Goal: Task Accomplishment & Management: Complete application form

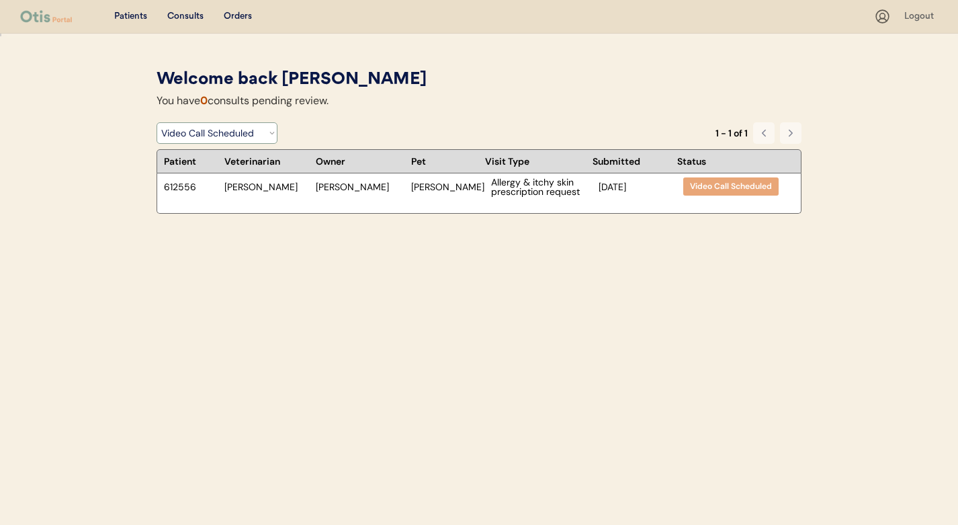
select select ""rejected""
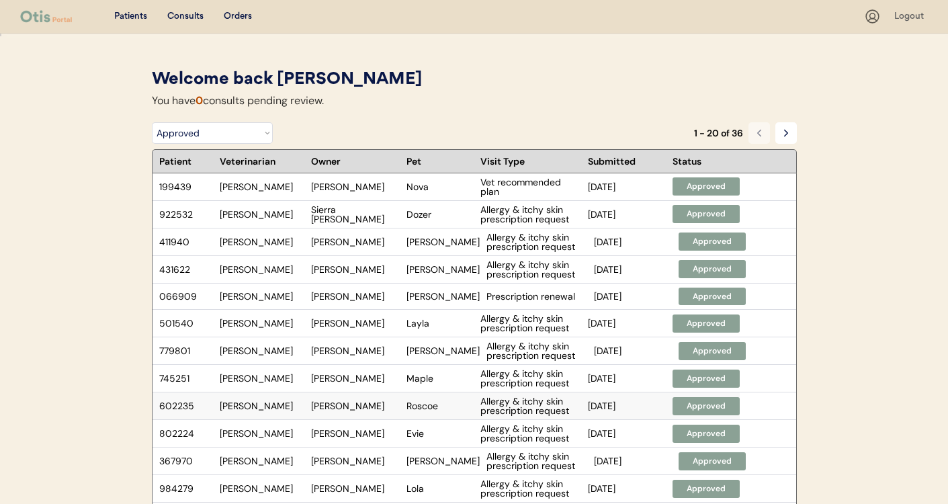
click at [529, 403] on div "Allergy & itchy skin prescription request" at bounding box center [530, 405] width 101 height 19
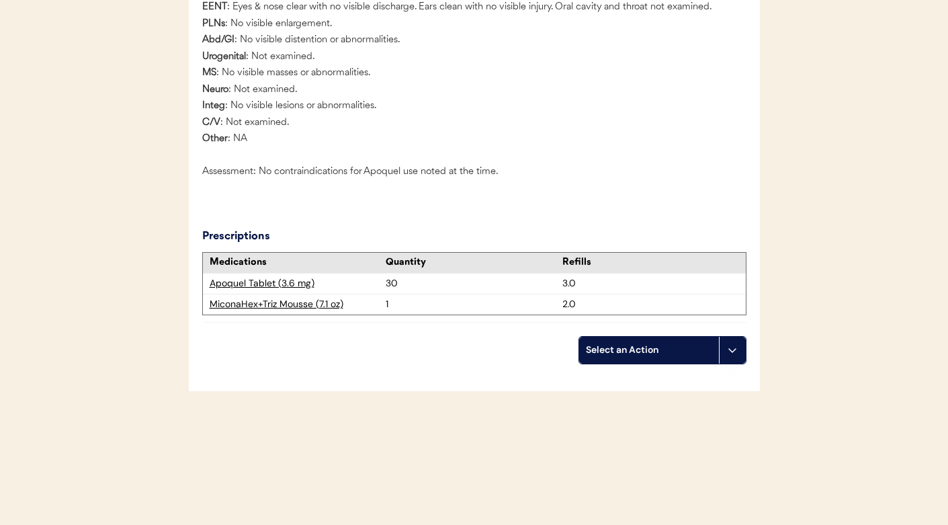
scroll to position [1915, 0]
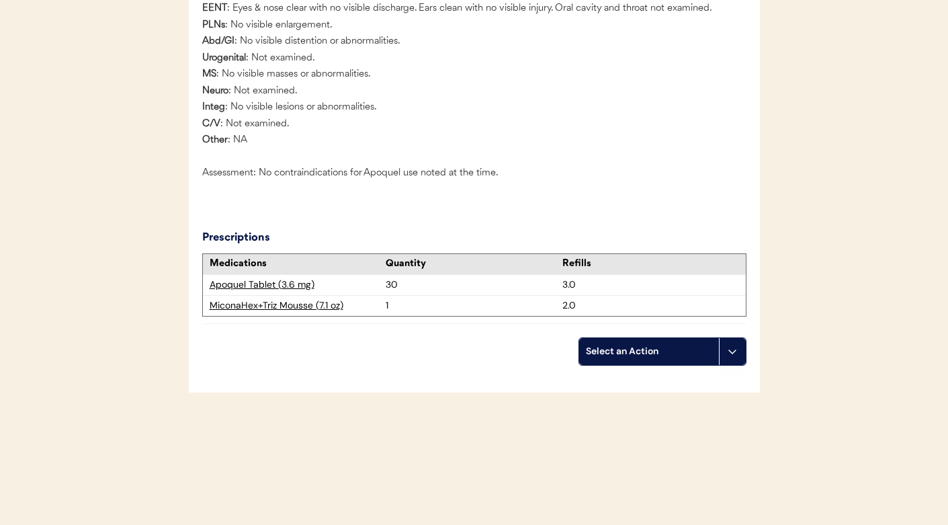
click at [603, 358] on div "Select an Action" at bounding box center [649, 351] width 126 height 13
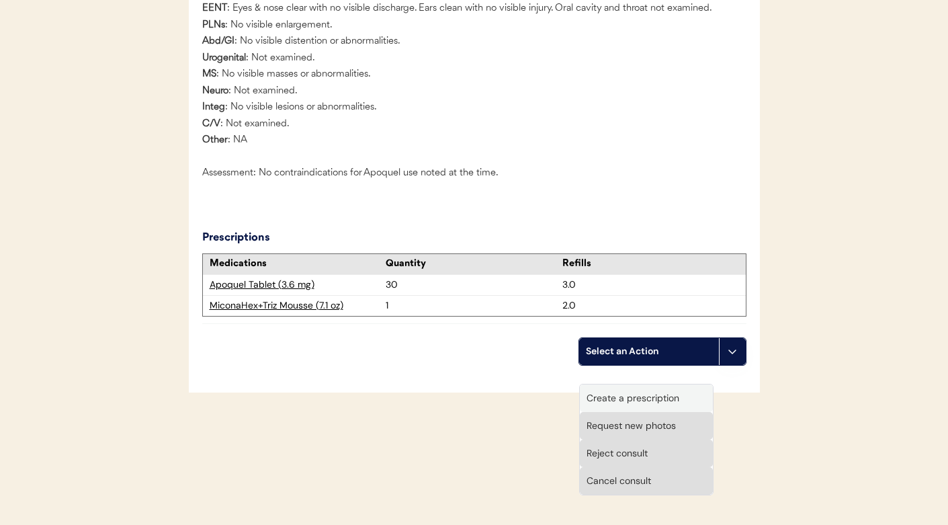
click at [606, 397] on div "Create a prescription" at bounding box center [646, 398] width 133 height 28
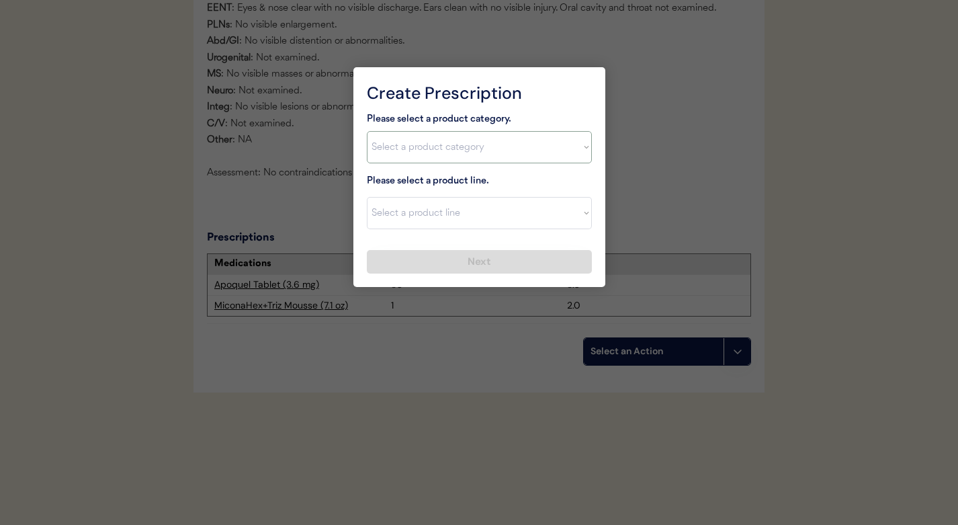
select select ""allergies""
select select ""Prednisone""
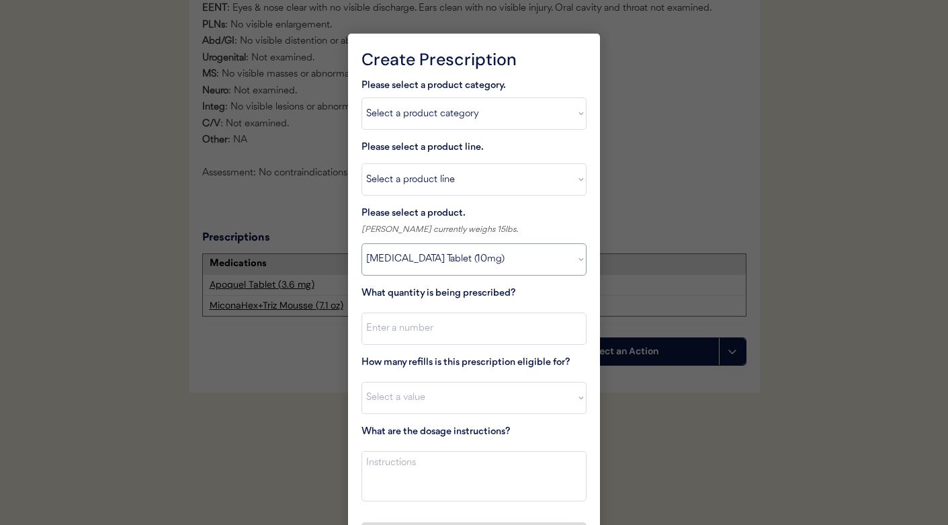
select select ""1348695171700984260__LOOKUP__1720044701993x600970059088437200""
click at [413, 334] on input "input" at bounding box center [473, 328] width 225 height 32
click at [411, 468] on textarea at bounding box center [473, 476] width 225 height 50
click at [568, 461] on textarea "Give 1/2 tablet orally every 12 hours for 7 days> Then give 1/2 tablet every 24…" at bounding box center [473, 476] width 225 height 50
click at [520, 486] on textarea "Give 1/2 tablet orally every 12 hours for 7 days. Then give 1/2 tablet every 24…" at bounding box center [473, 476] width 225 height 50
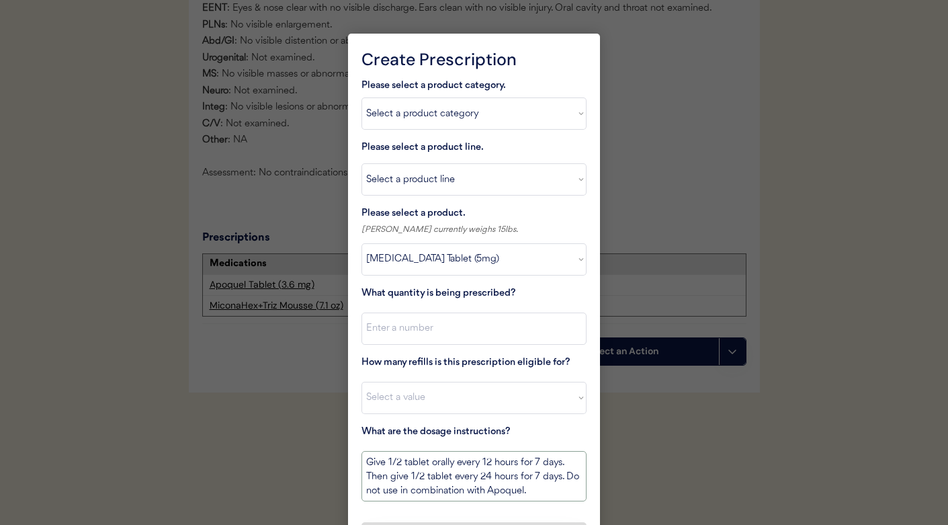
type textarea "Give 1/2 tablet orally every 12 hours for 7 days. Then give 1/2 tablet every 24…"
click at [402, 329] on input "input" at bounding box center [473, 328] width 225 height 32
type input "11"
select select "0"
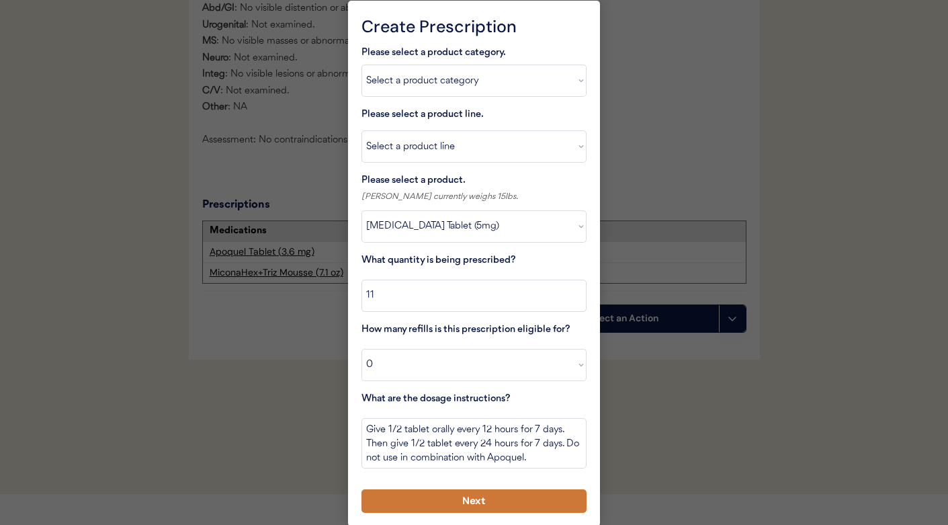
click at [458, 500] on button "Next" at bounding box center [473, 501] width 225 height 24
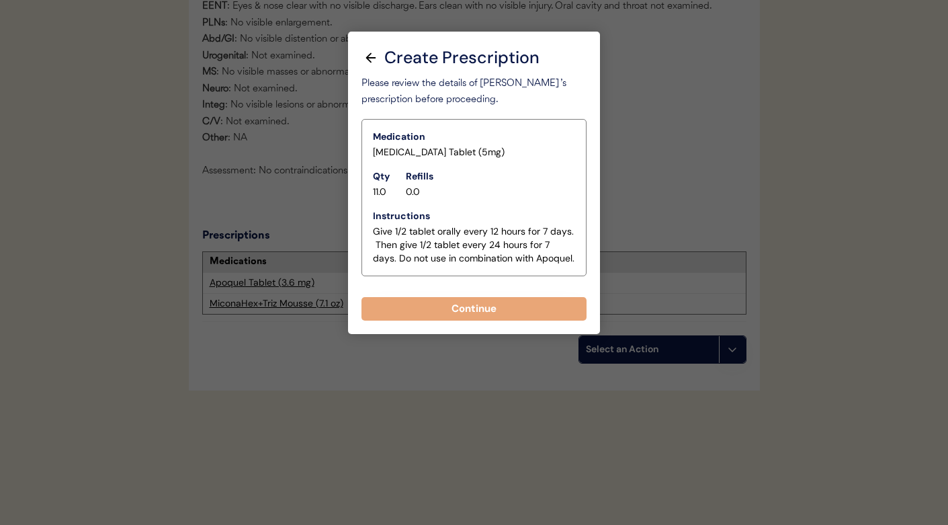
scroll to position [1936, 0]
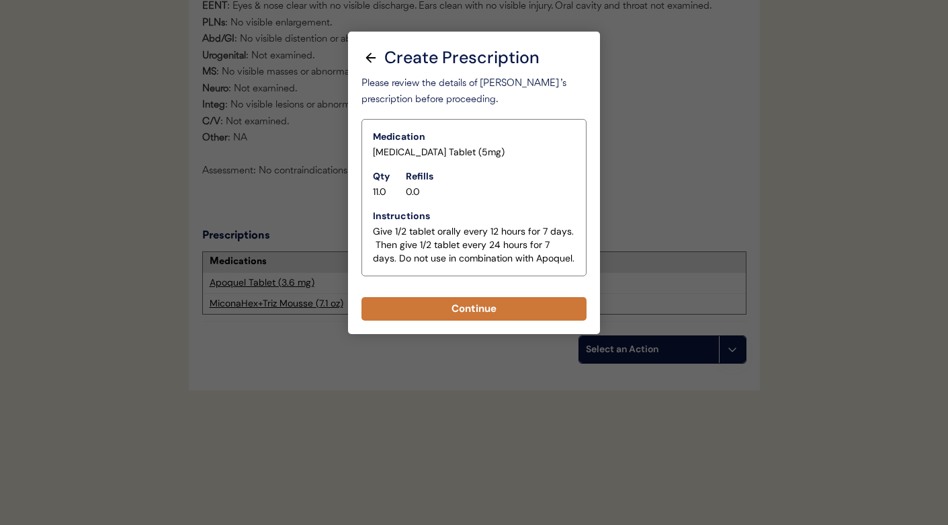
click at [468, 297] on button "Continue" at bounding box center [473, 309] width 225 height 24
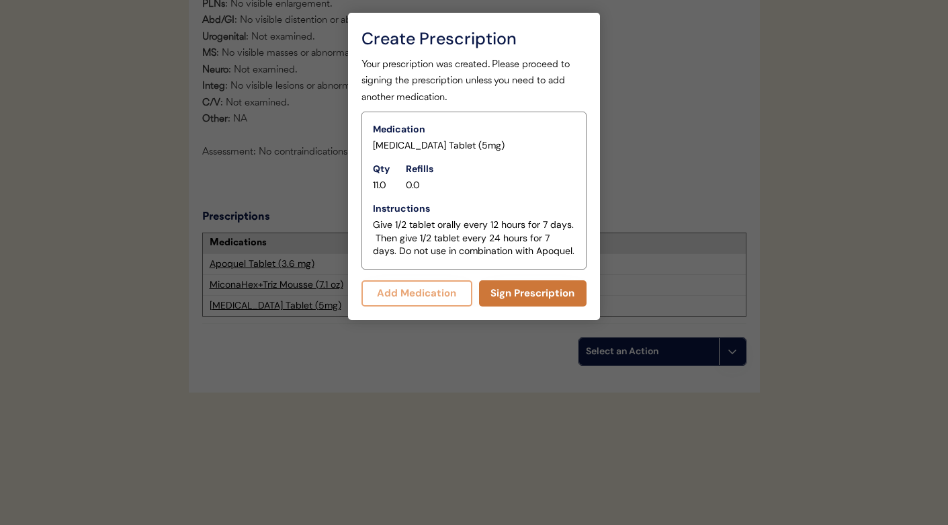
click at [496, 292] on button "Sign Prescription" at bounding box center [533, 293] width 108 height 26
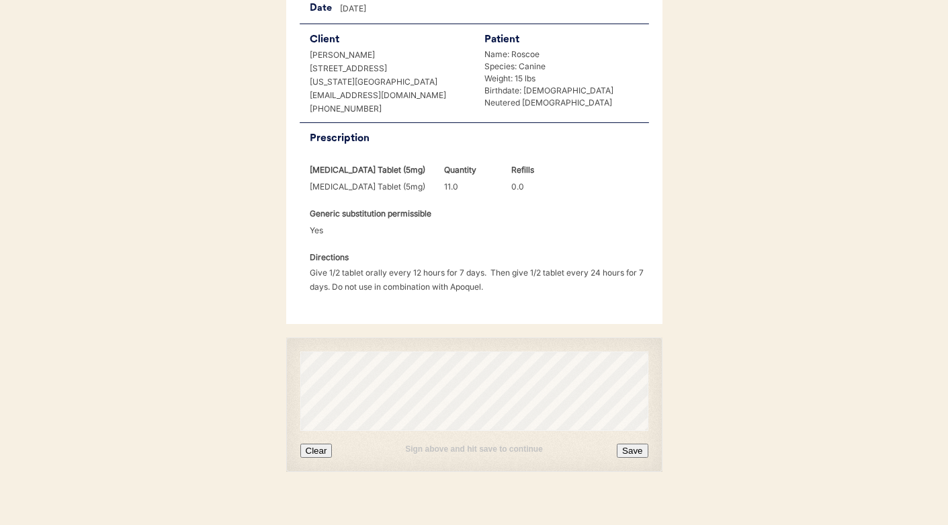
scroll to position [296, 0]
click at [317, 445] on button "Clear" at bounding box center [316, 452] width 32 height 14
click at [631, 445] on button "Save" at bounding box center [632, 452] width 31 height 14
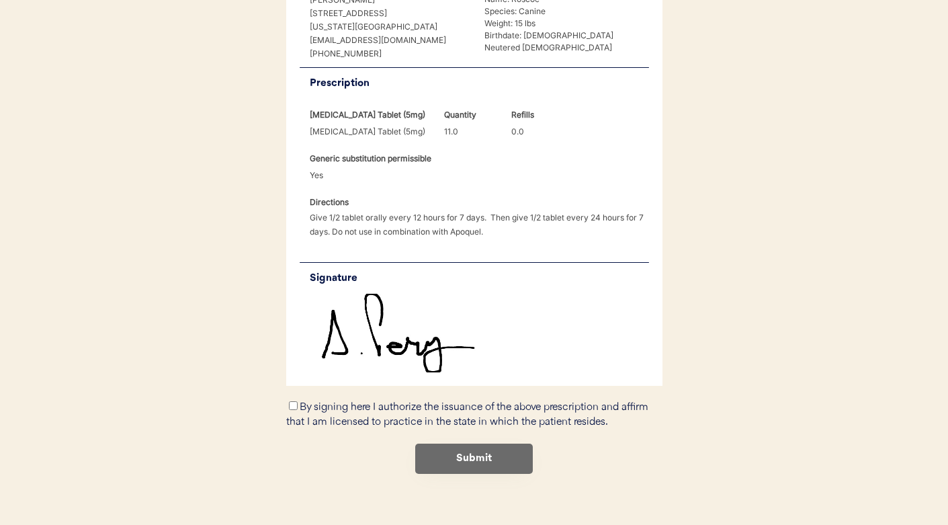
scroll to position [352, 0]
click at [293, 402] on input "By signing here I authorize the issuance of the above prescription and affirm t…" at bounding box center [293, 406] width 9 height 9
checkbox input "true"
click at [466, 444] on button "Submit" at bounding box center [474, 459] width 118 height 30
click at [449, 444] on button "Submit" at bounding box center [474, 459] width 118 height 30
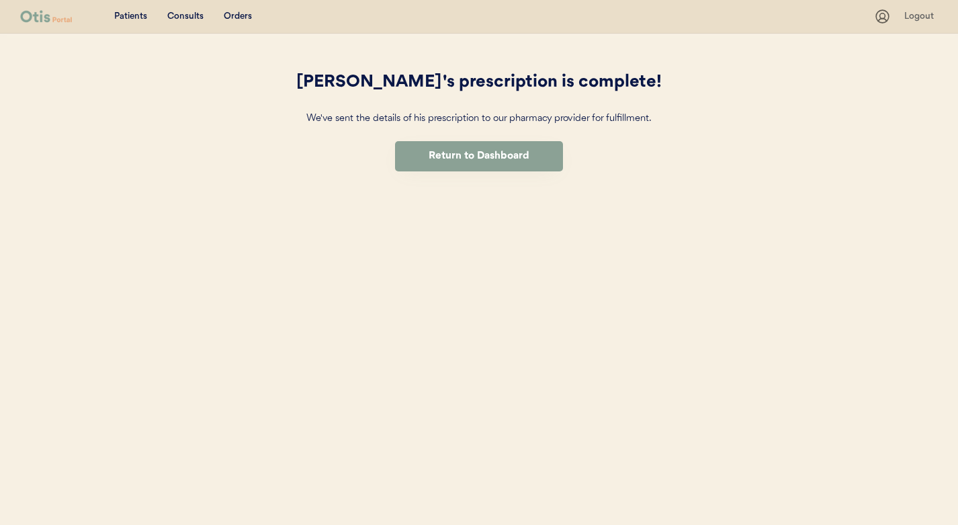
click at [501, 175] on div "Roscoe 's prescription is complete! We've sent the details of his prescription …" at bounding box center [478, 136] width 403 height 205
click at [501, 166] on button "Return to Dashboard" at bounding box center [479, 156] width 168 height 30
